Goal: Transaction & Acquisition: Purchase product/service

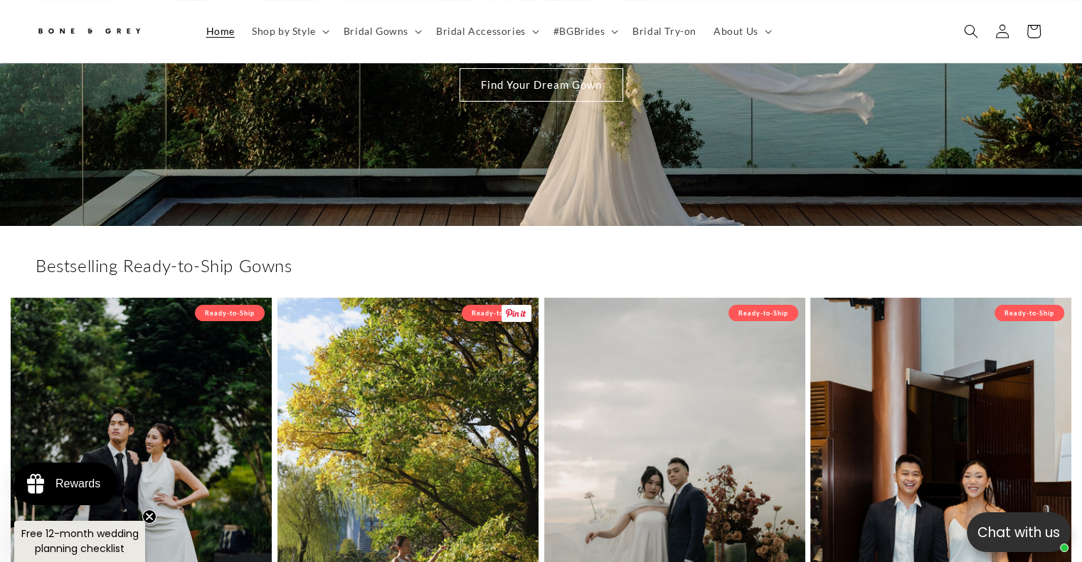
scroll to position [72, 0]
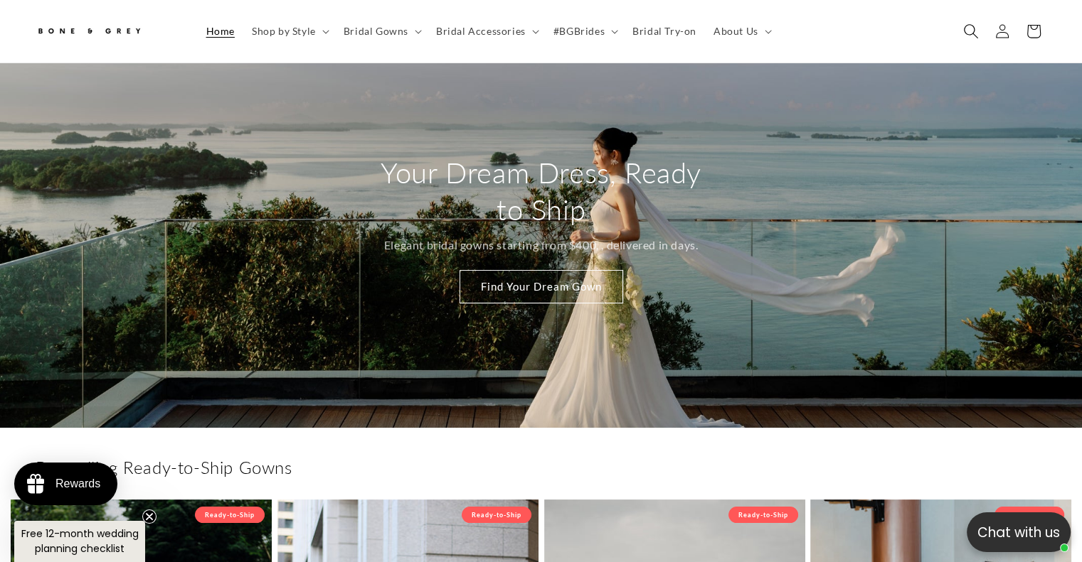
click at [962, 35] on span "Search" at bounding box center [970, 31] width 31 height 31
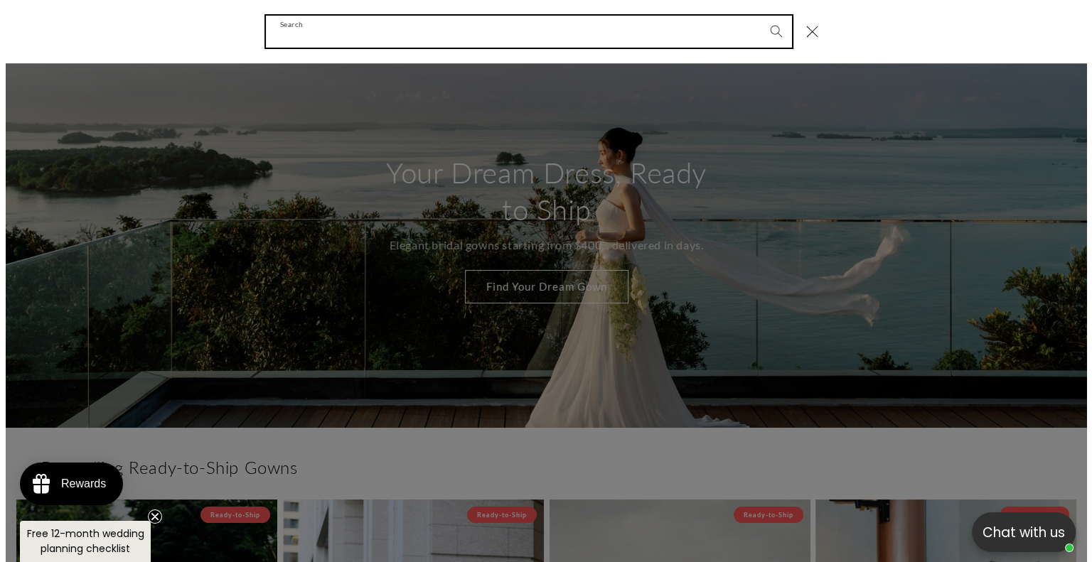
scroll to position [0, 373]
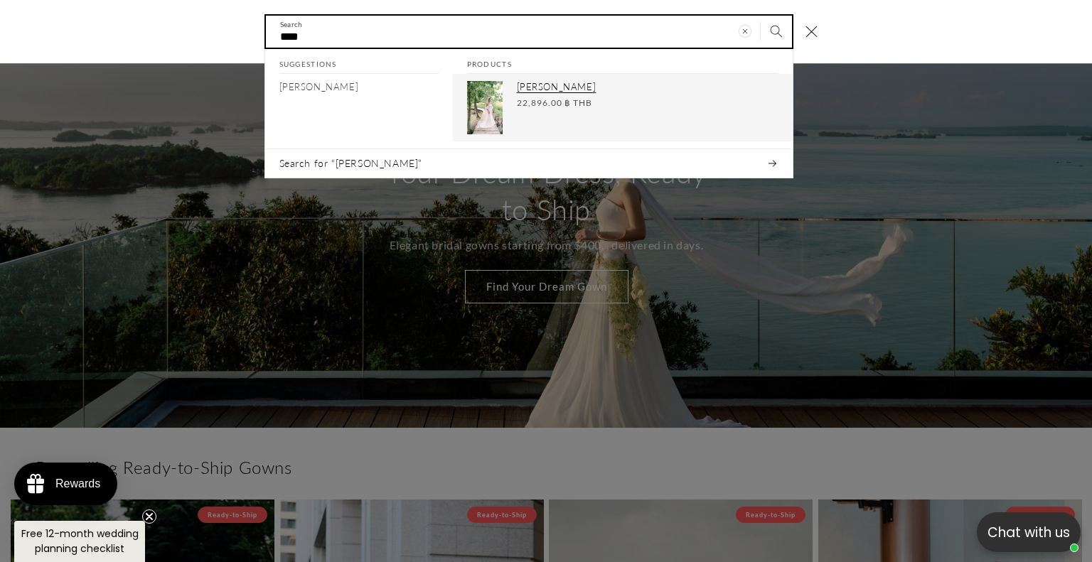
type input "****"
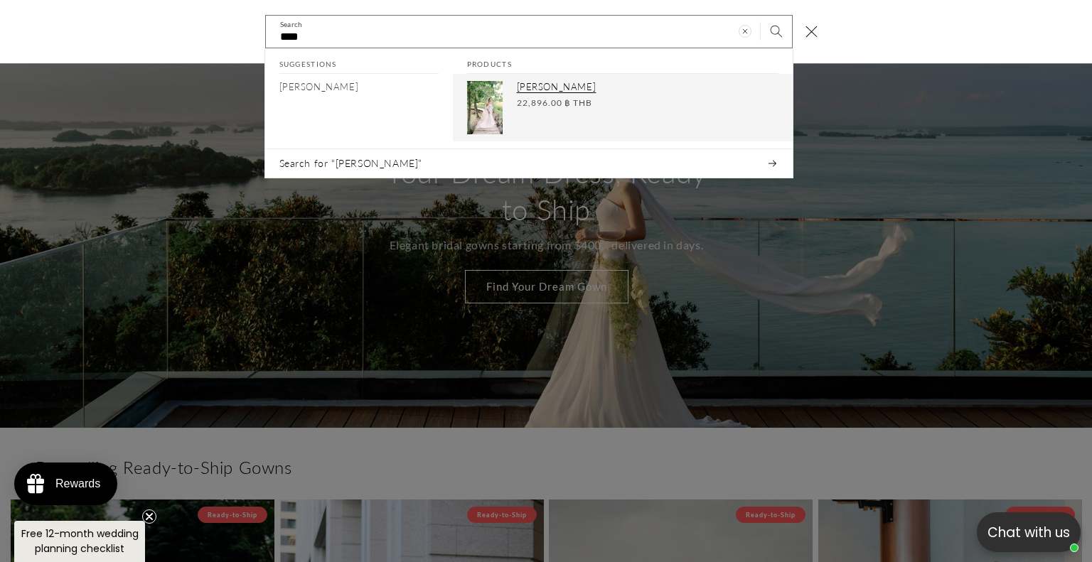
click at [487, 92] on img "Search" at bounding box center [485, 108] width 36 height 53
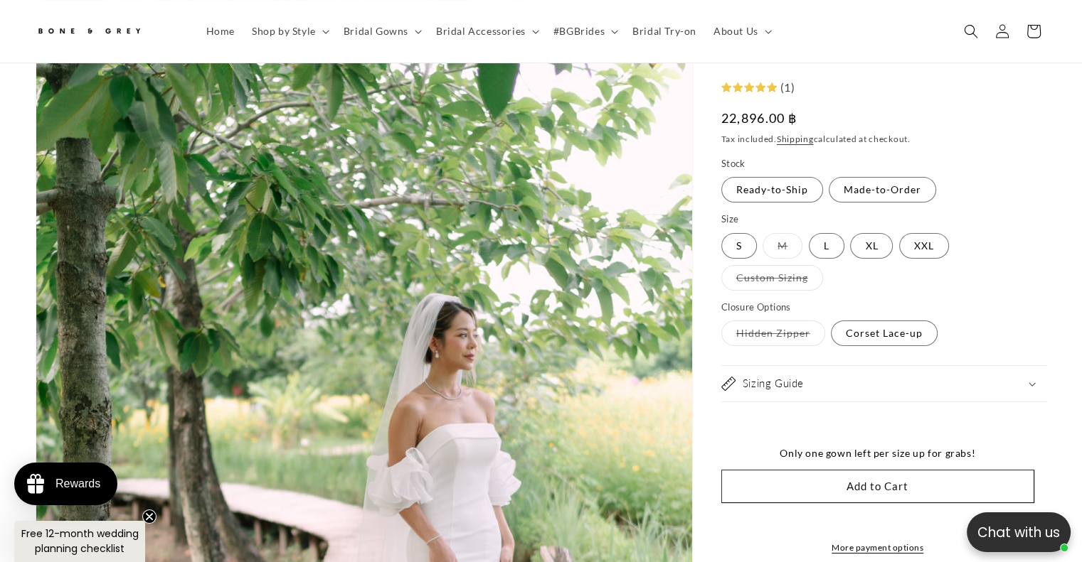
scroll to position [0, 737]
click at [70, 23] on img at bounding box center [89, 31] width 107 height 23
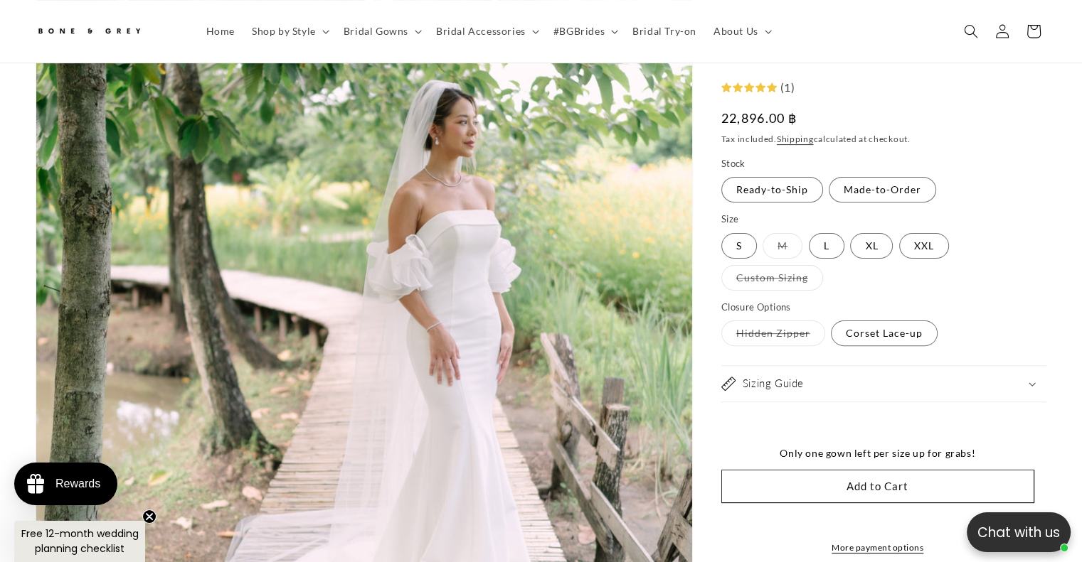
scroll to position [353, 0]
